Goal: Navigation & Orientation: Find specific page/section

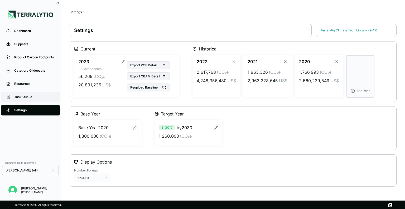
click at [17, 96] on div "Task Queue" at bounding box center [34, 97] width 40 height 4
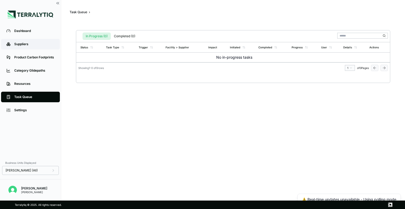
click at [31, 41] on link "Suppliers" at bounding box center [30, 44] width 59 height 11
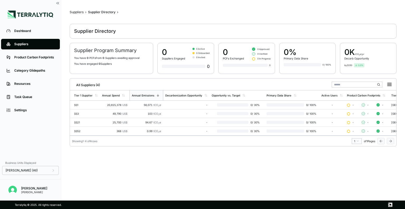
click at [38, 38] on li "Suppliers" at bounding box center [30, 43] width 61 height 13
click at [37, 35] on link "Dashboard" at bounding box center [30, 31] width 59 height 11
